Goal: Find specific page/section: Find specific page/section

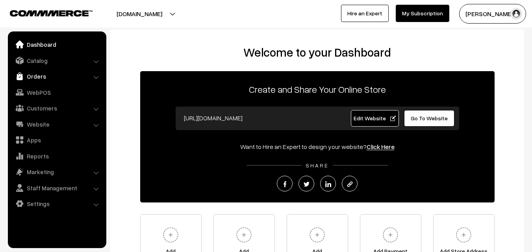
click at [36, 76] on link "Orders" at bounding box center [57, 76] width 94 height 14
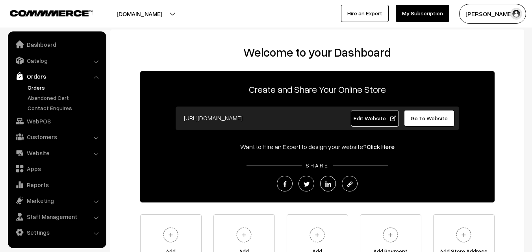
click at [37, 85] on link "Orders" at bounding box center [65, 87] width 78 height 8
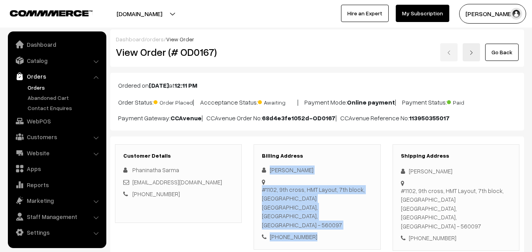
click at [310, 219] on div "Murali Peri #1102, 9th cross, HMT Layout, 7th block, Vidyaranyapura BENGALURU, …" at bounding box center [317, 204] width 110 height 76
click at [37, 87] on link "Orders" at bounding box center [65, 87] width 78 height 8
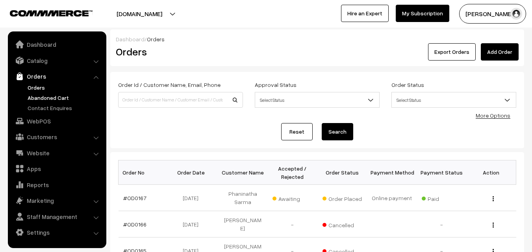
click at [44, 94] on link "Abandoned Cart" at bounding box center [65, 98] width 78 height 8
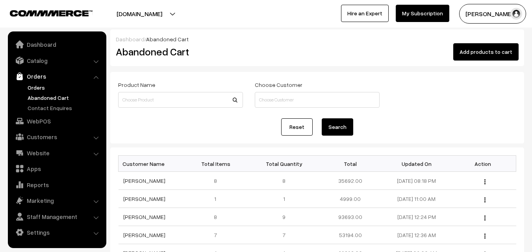
click at [30, 84] on link "Orders" at bounding box center [65, 87] width 78 height 8
